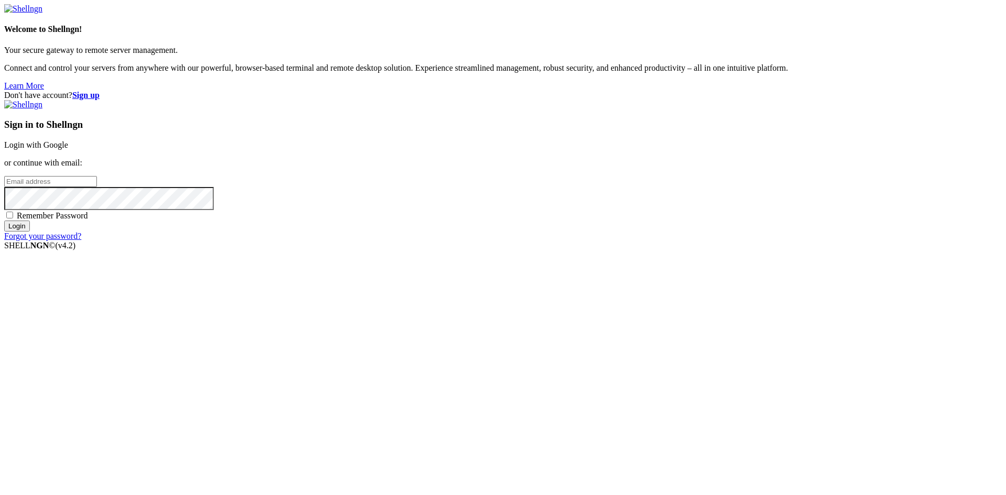
click at [97, 187] on input "email" at bounding box center [50, 181] width 93 height 11
type input "[PERSON_NAME][EMAIL_ADDRESS][PERSON_NAME][DOMAIN_NAME]"
click at [4, 221] on input "Login" at bounding box center [17, 226] width 26 height 11
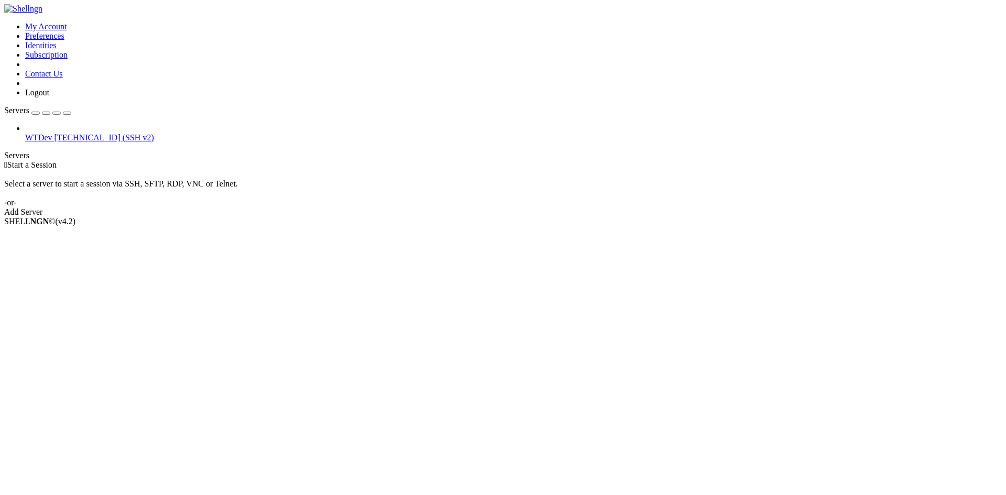
click at [52, 133] on span "WTDev" at bounding box center [38, 137] width 27 height 9
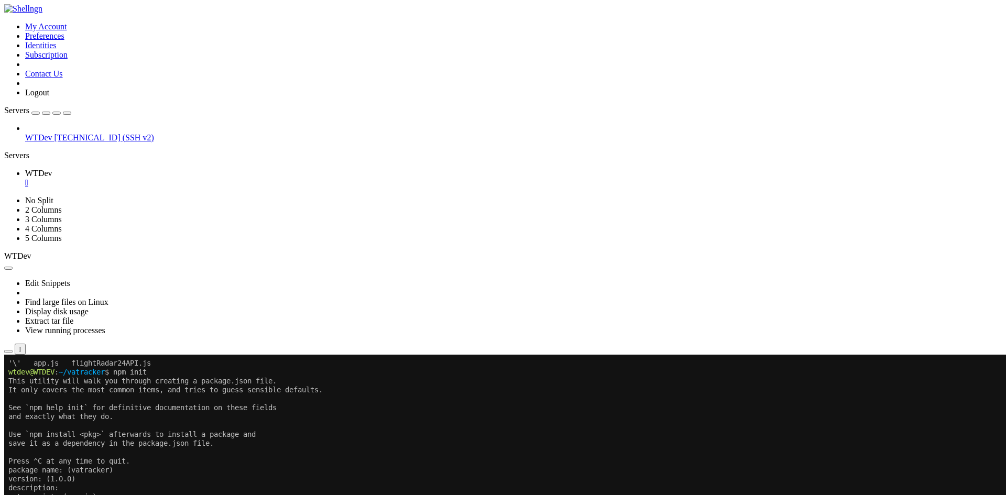
scroll to position [125, 0]
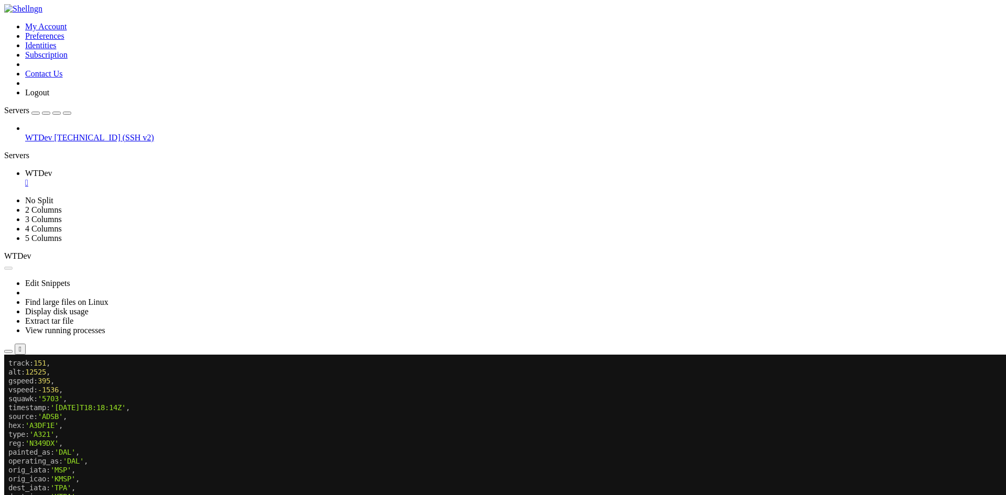
scroll to position [1675, 0]
